Goal: Task Accomplishment & Management: Manage account settings

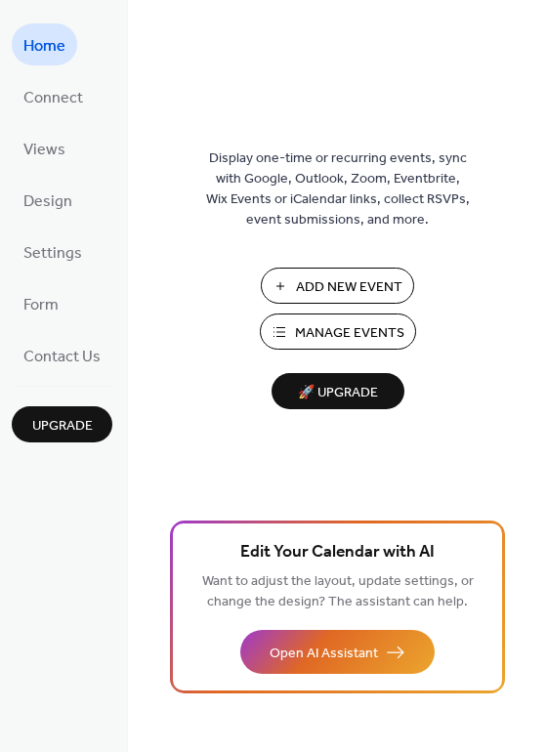
drag, startPoint x: 43, startPoint y: 189, endPoint x: 98, endPoint y: 182, distance: 55.2
click at [43, 188] on span "Design" at bounding box center [47, 201] width 49 height 30
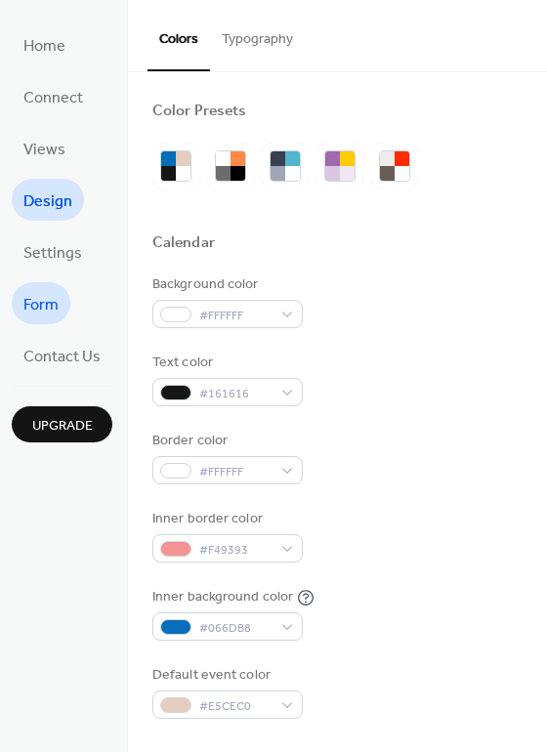
click at [42, 293] on span "Form" at bounding box center [40, 305] width 35 height 30
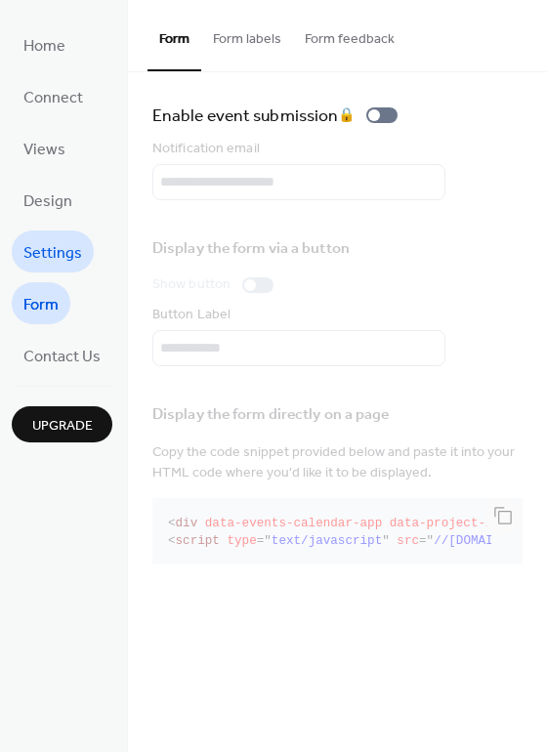
click at [75, 254] on span "Settings" at bounding box center [52, 253] width 59 height 30
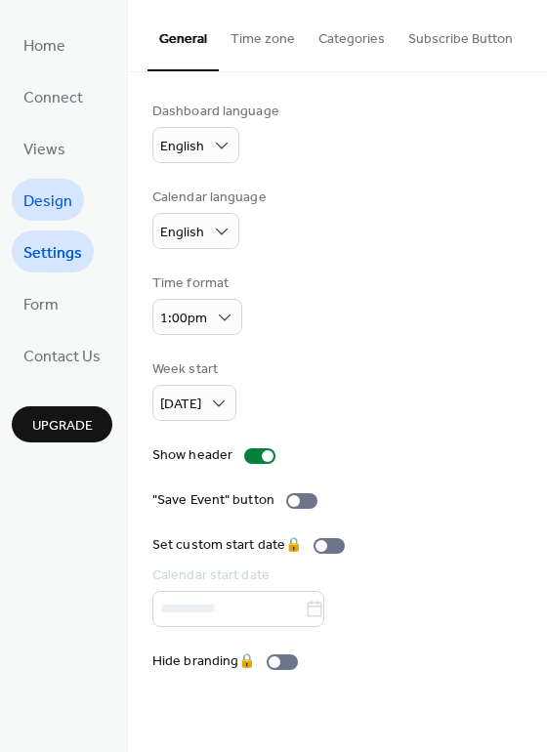
click at [61, 196] on span "Design" at bounding box center [47, 201] width 49 height 30
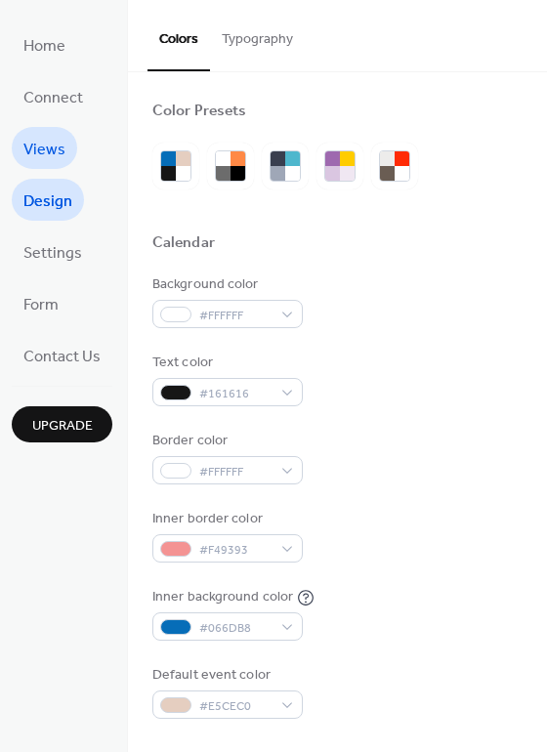
click at [27, 140] on span "Views" at bounding box center [44, 150] width 42 height 30
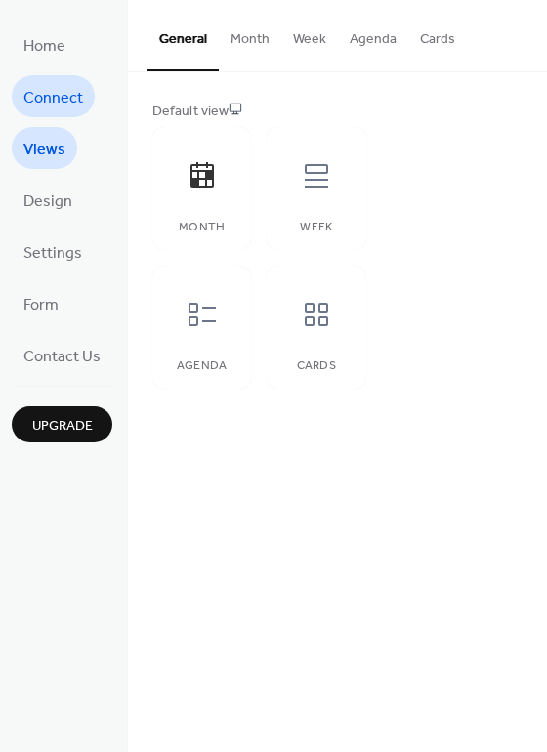
click at [36, 106] on span "Connect" at bounding box center [53, 98] width 60 height 30
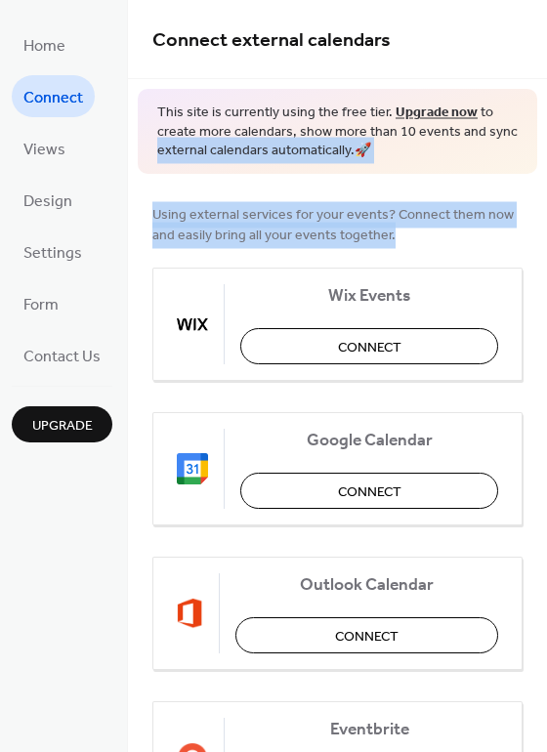
drag, startPoint x: 539, startPoint y: 130, endPoint x: 525, endPoint y: 277, distance: 148.1
click at [525, 277] on div "Connect external calendars This site is currently using the free tier. Upgrade …" at bounding box center [337, 376] width 419 height 752
click at [538, 299] on div "Using external services for your events? Connect them now and easily bring all …" at bounding box center [337, 653] width 419 height 959
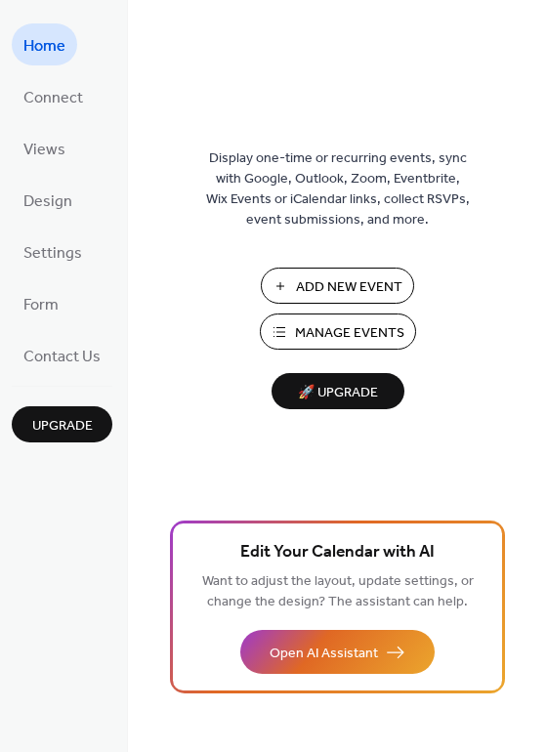
click at [384, 333] on span "Manage Events" at bounding box center [349, 333] width 109 height 21
